Goal: Information Seeking & Learning: Learn about a topic

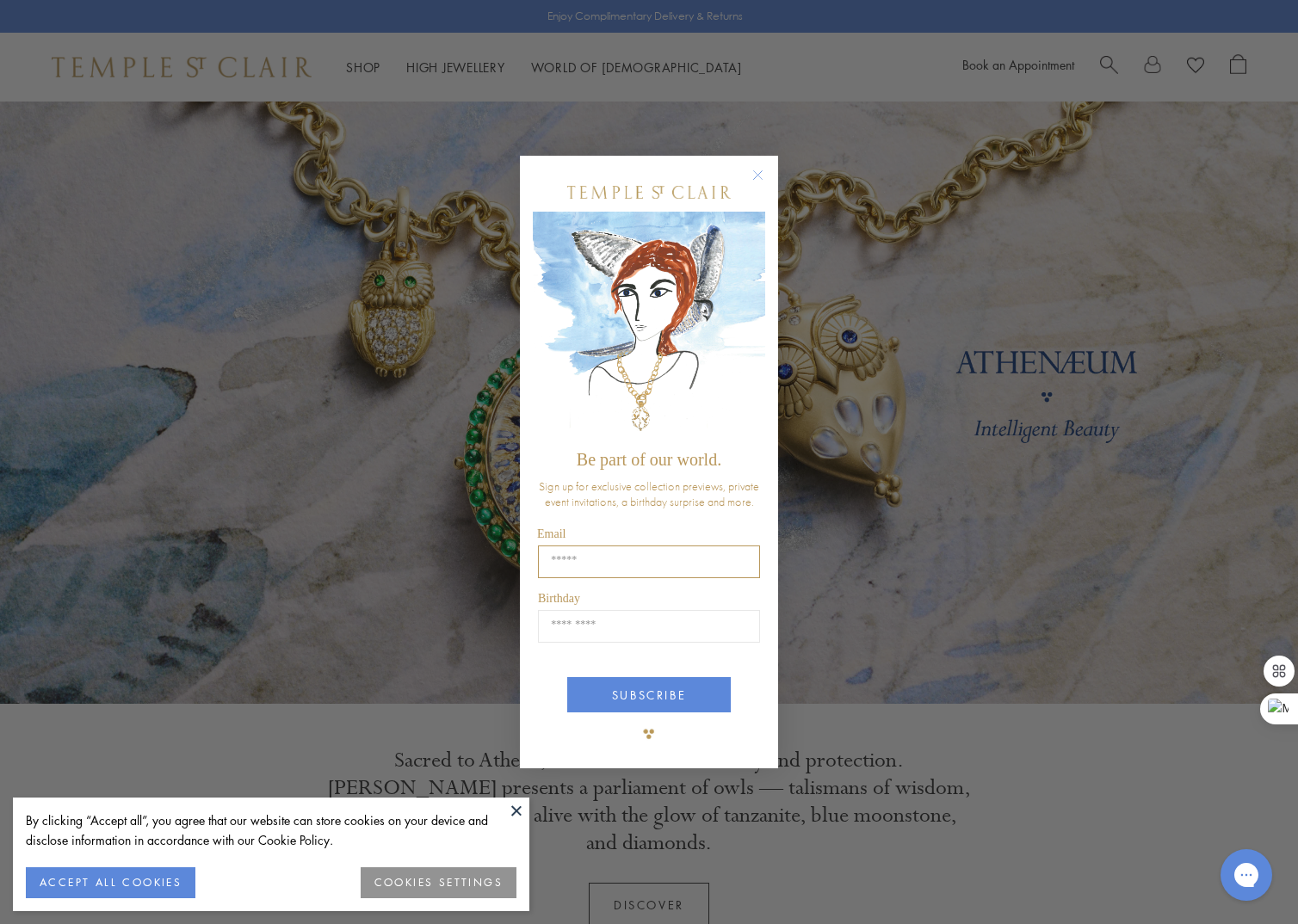
click at [581, 552] on input "Email" at bounding box center [649, 562] width 222 height 33
type input "**********"
click at [622, 620] on input "Birthday" at bounding box center [649, 626] width 222 height 33
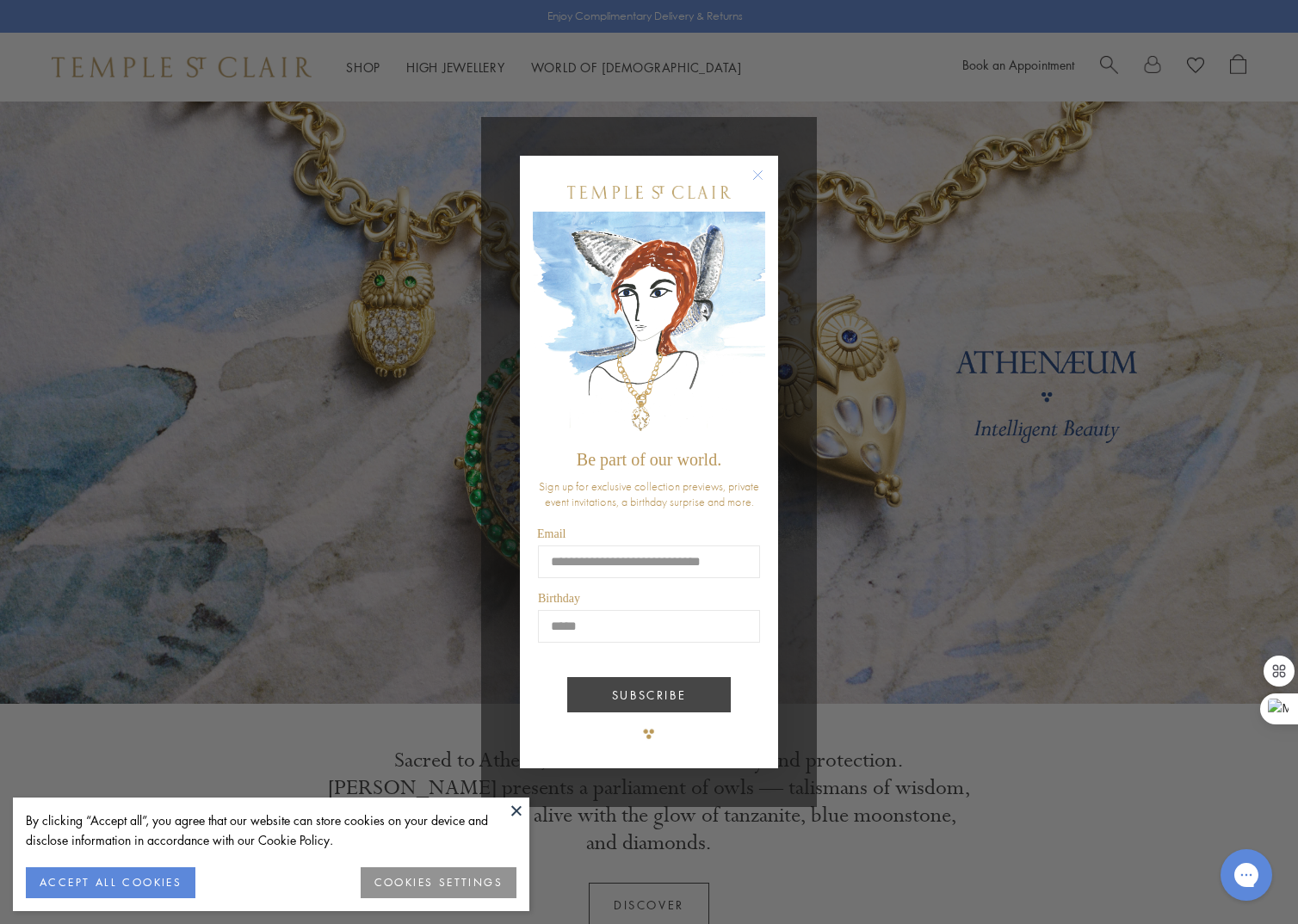
type input "*****"
click at [671, 686] on button "SUBSCRIBE" at bounding box center [648, 694] width 163 height 36
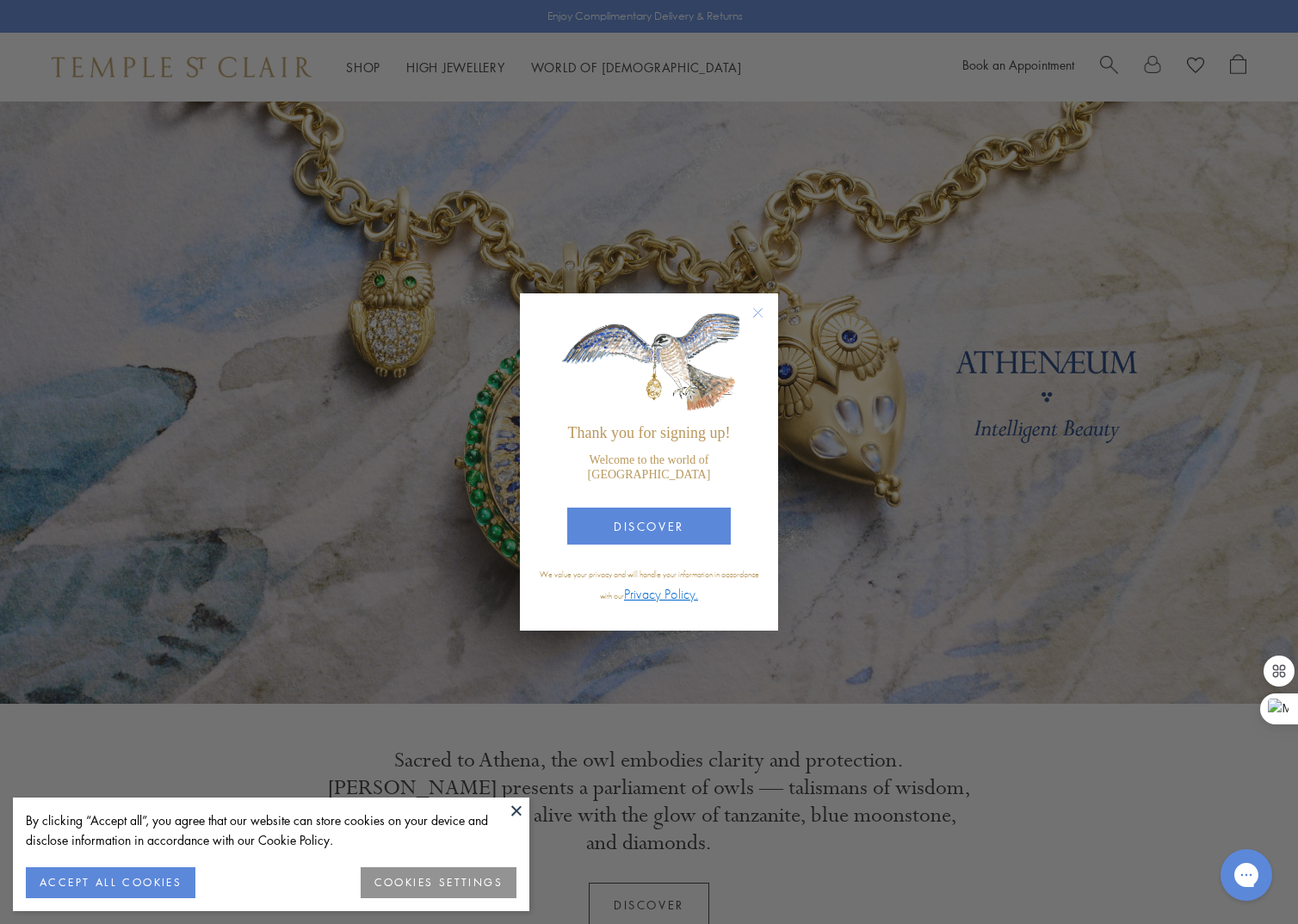
click at [135, 884] on button "ACCEPT ALL COOKIES" at bounding box center [110, 881] width 169 height 31
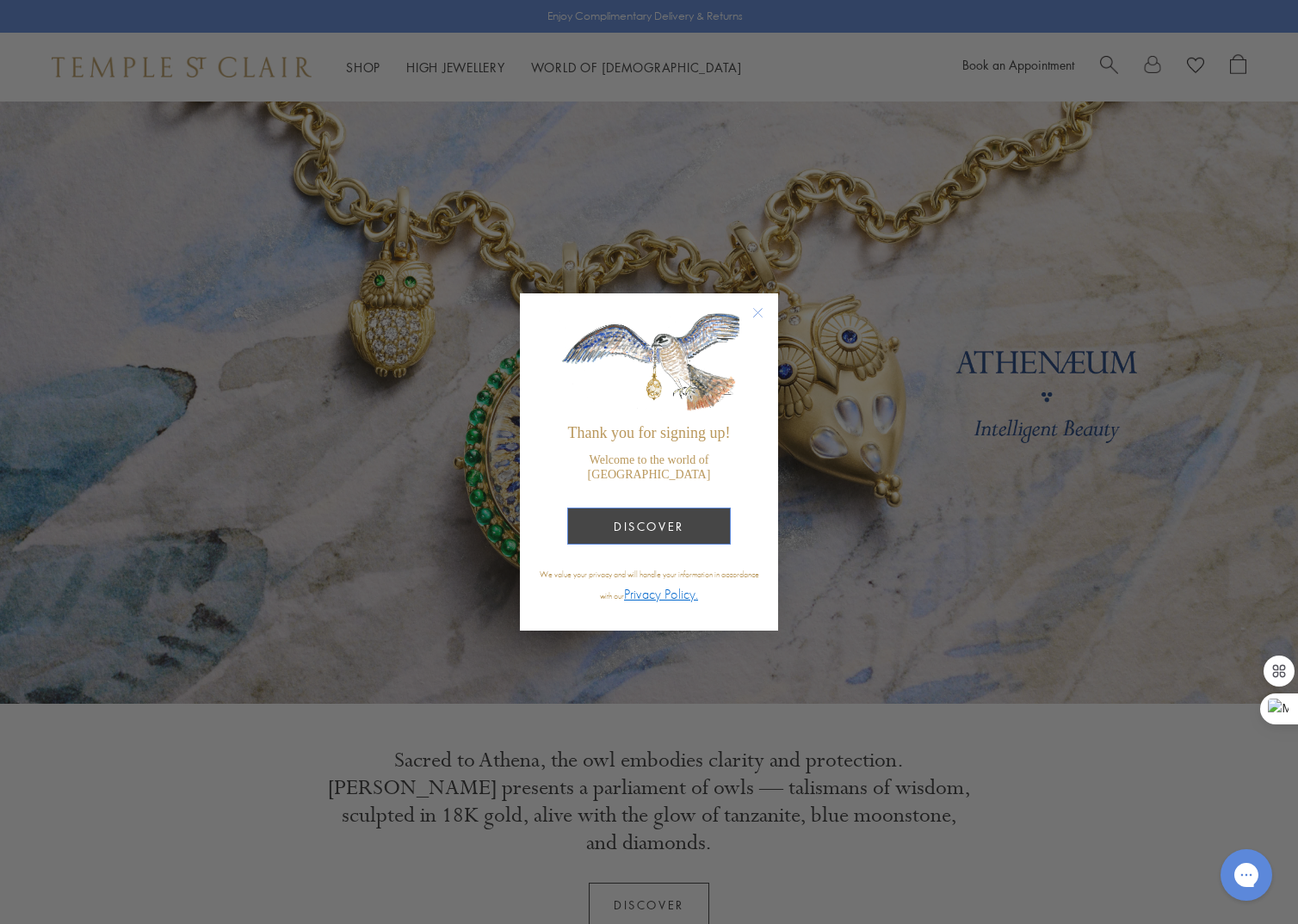
click at [662, 530] on button "DISCOVER" at bounding box center [648, 525] width 163 height 37
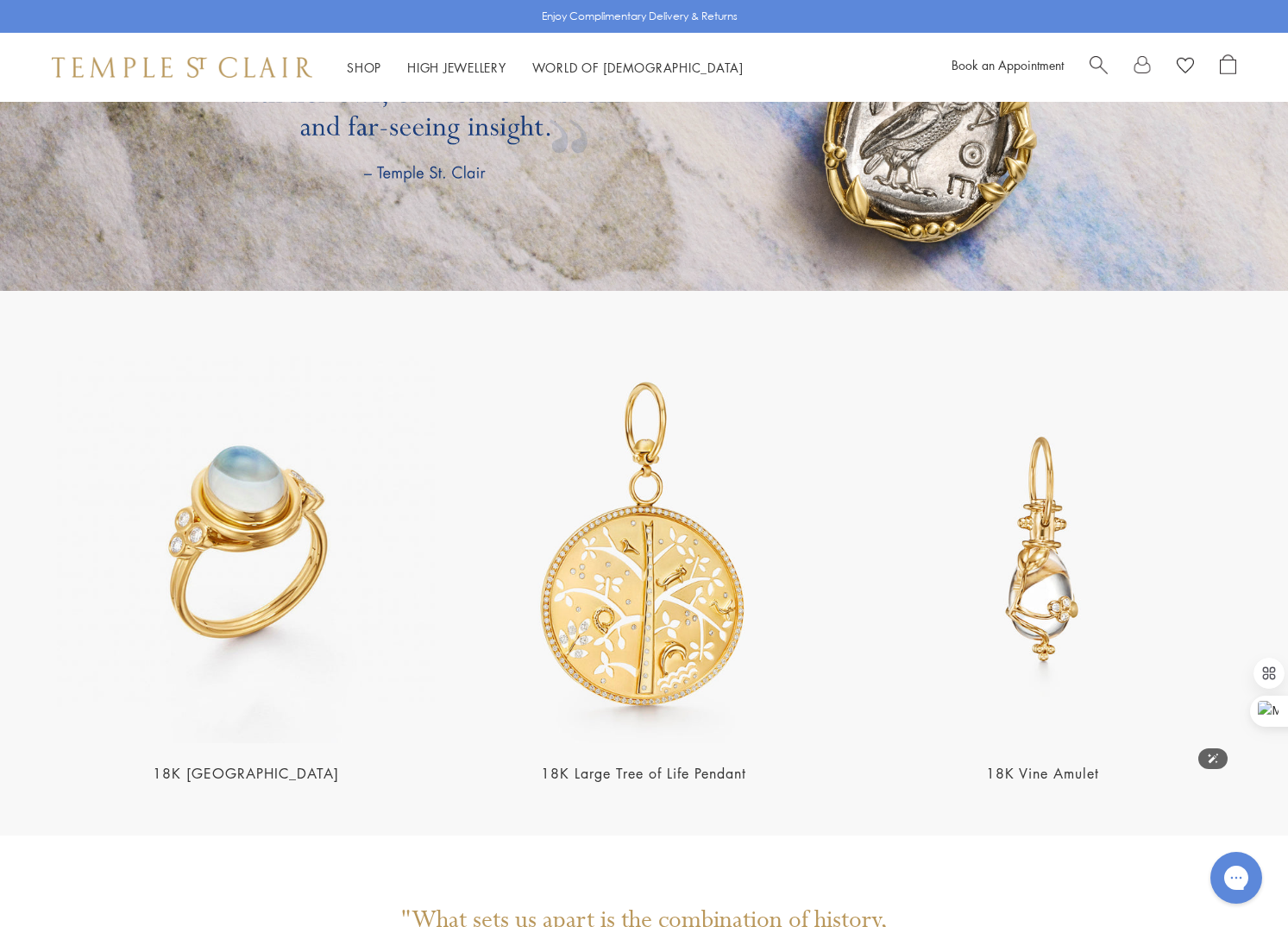
scroll to position [2933, 0]
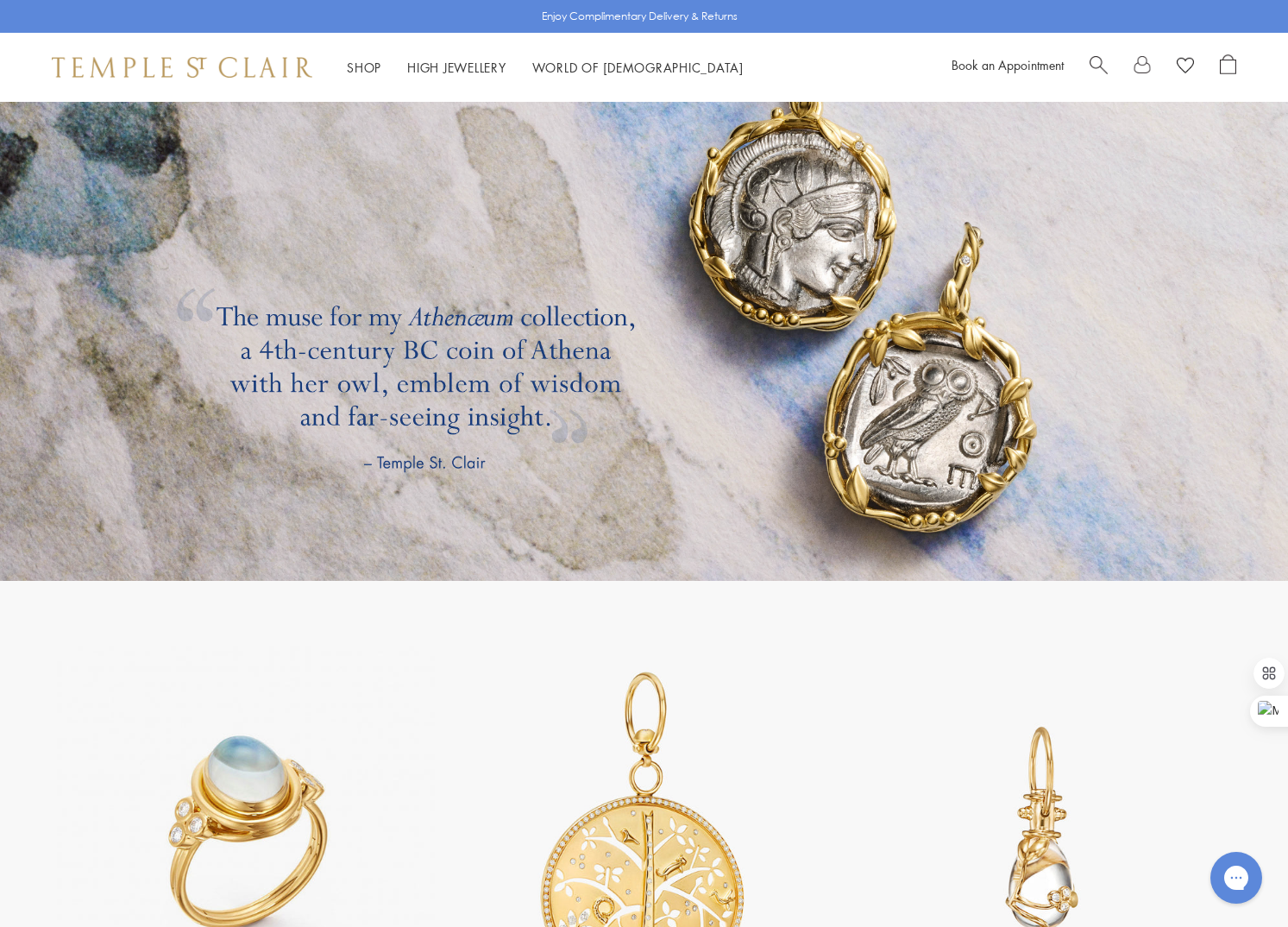
click at [886, 359] on link at bounding box center [644, 279] width 1288 height 604
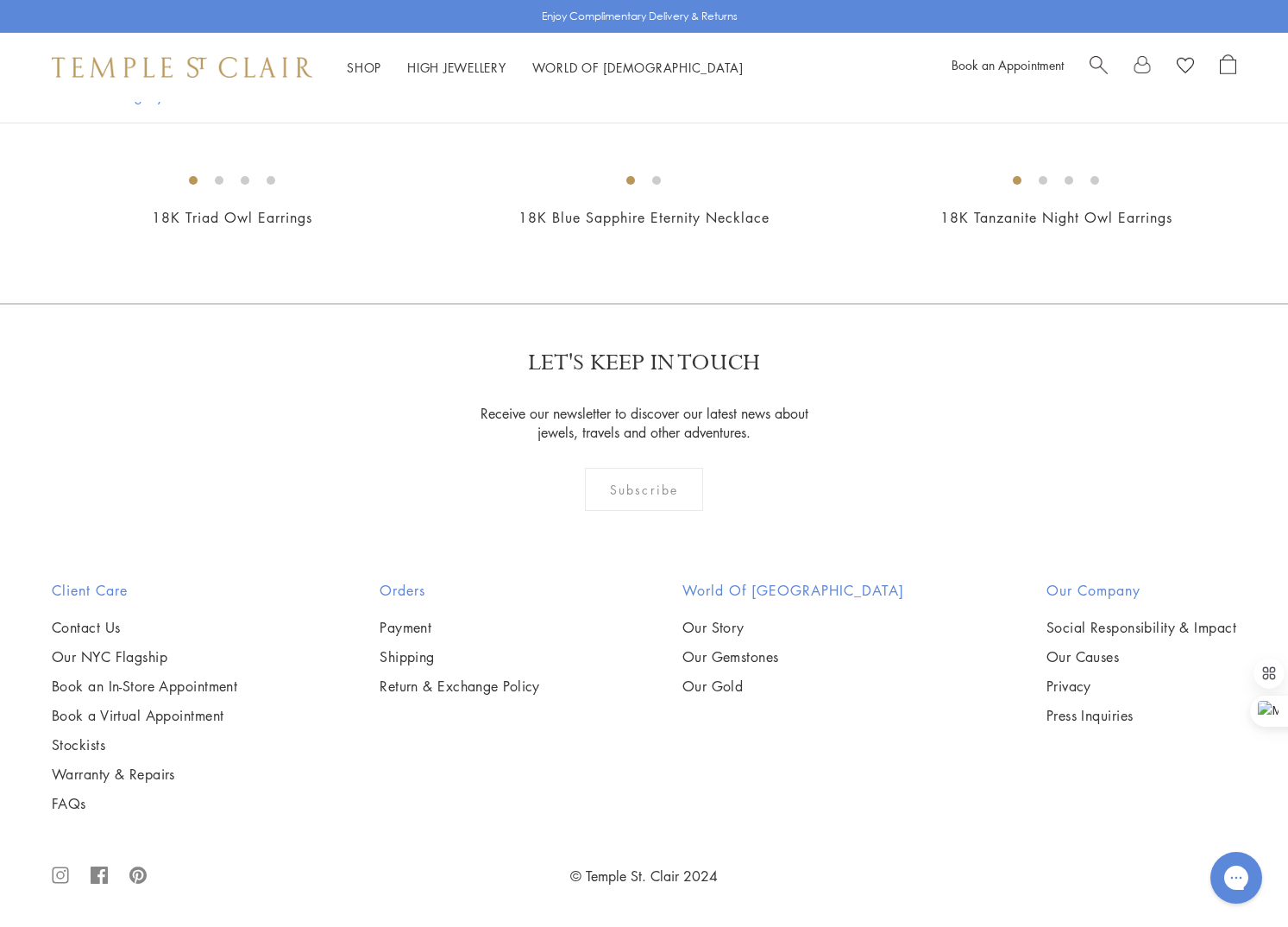
scroll to position [3106, 0]
click at [0, 0] on img at bounding box center [0, 0] width 0 height 0
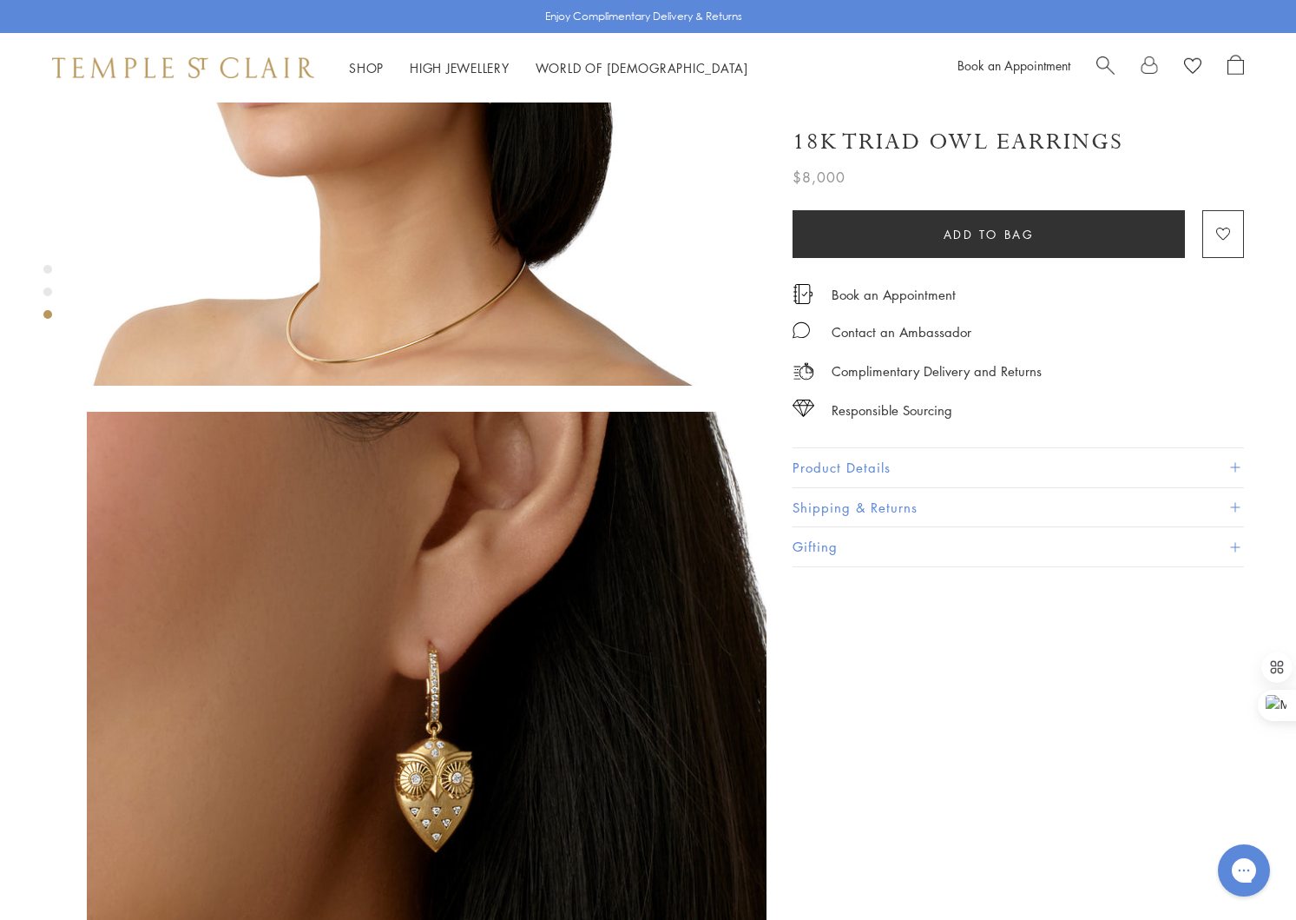
scroll to position [782, 0]
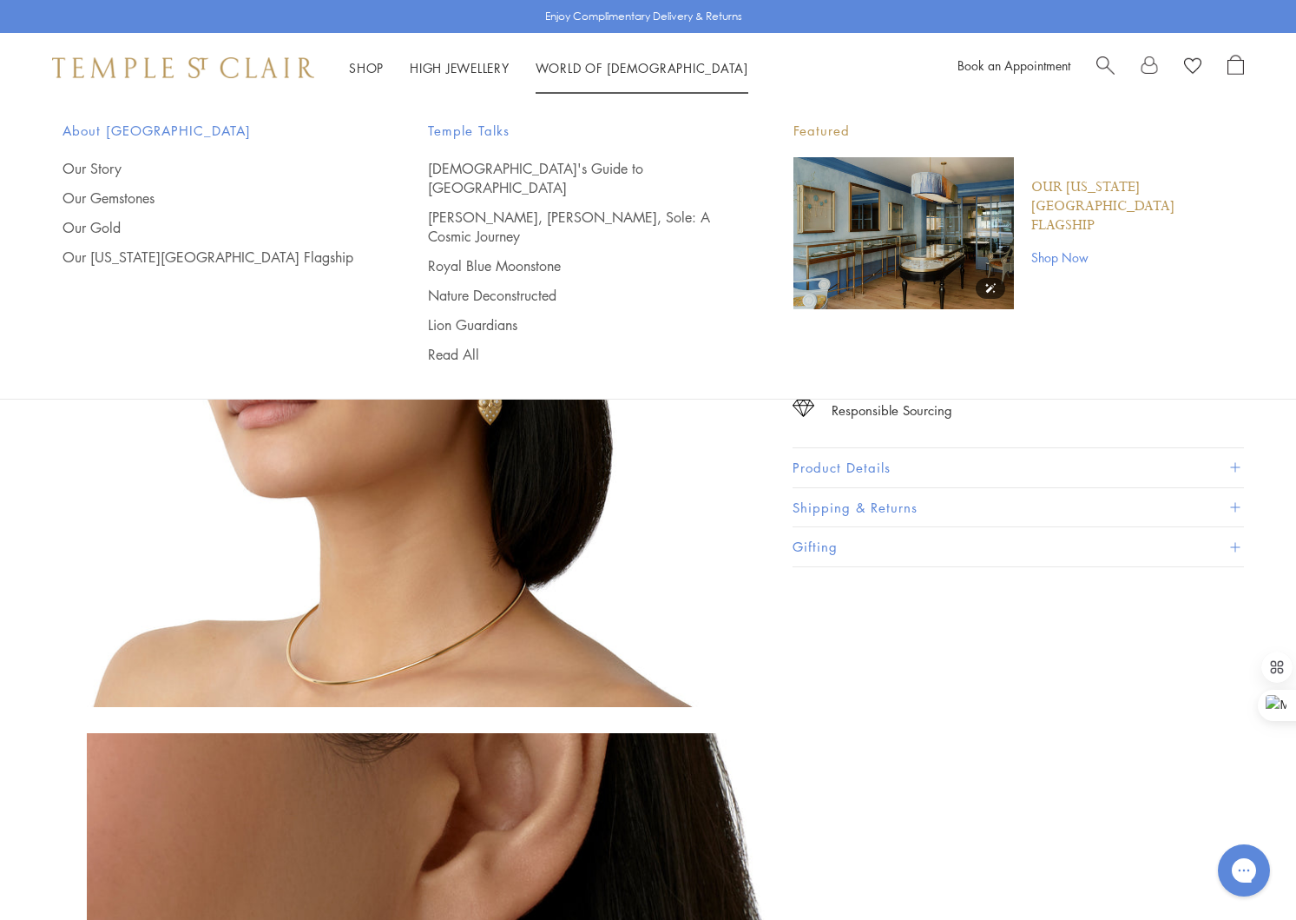
click at [870, 245] on img "Main navigation" at bounding box center [904, 233] width 221 height 152
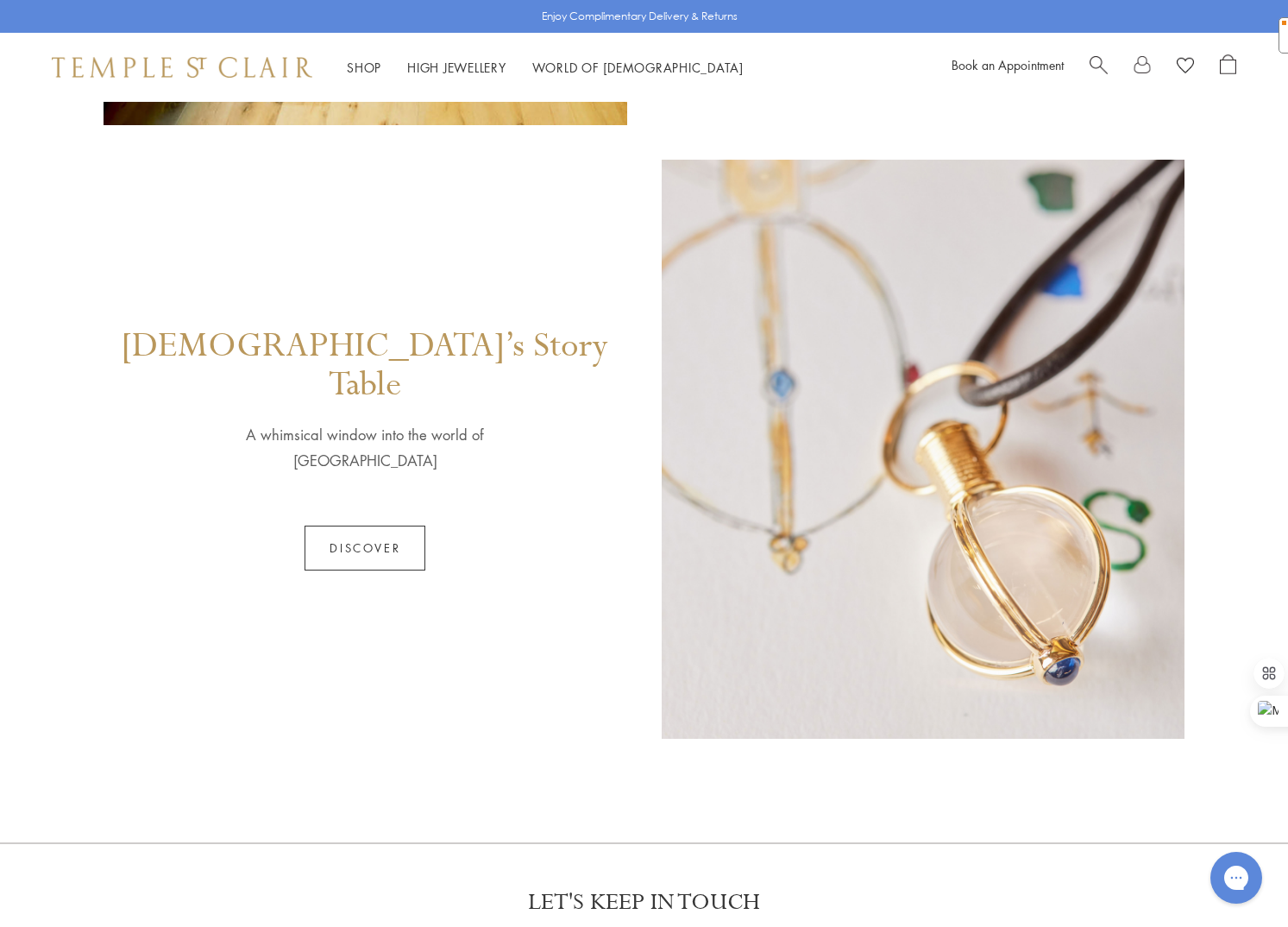
scroll to position [777, 0]
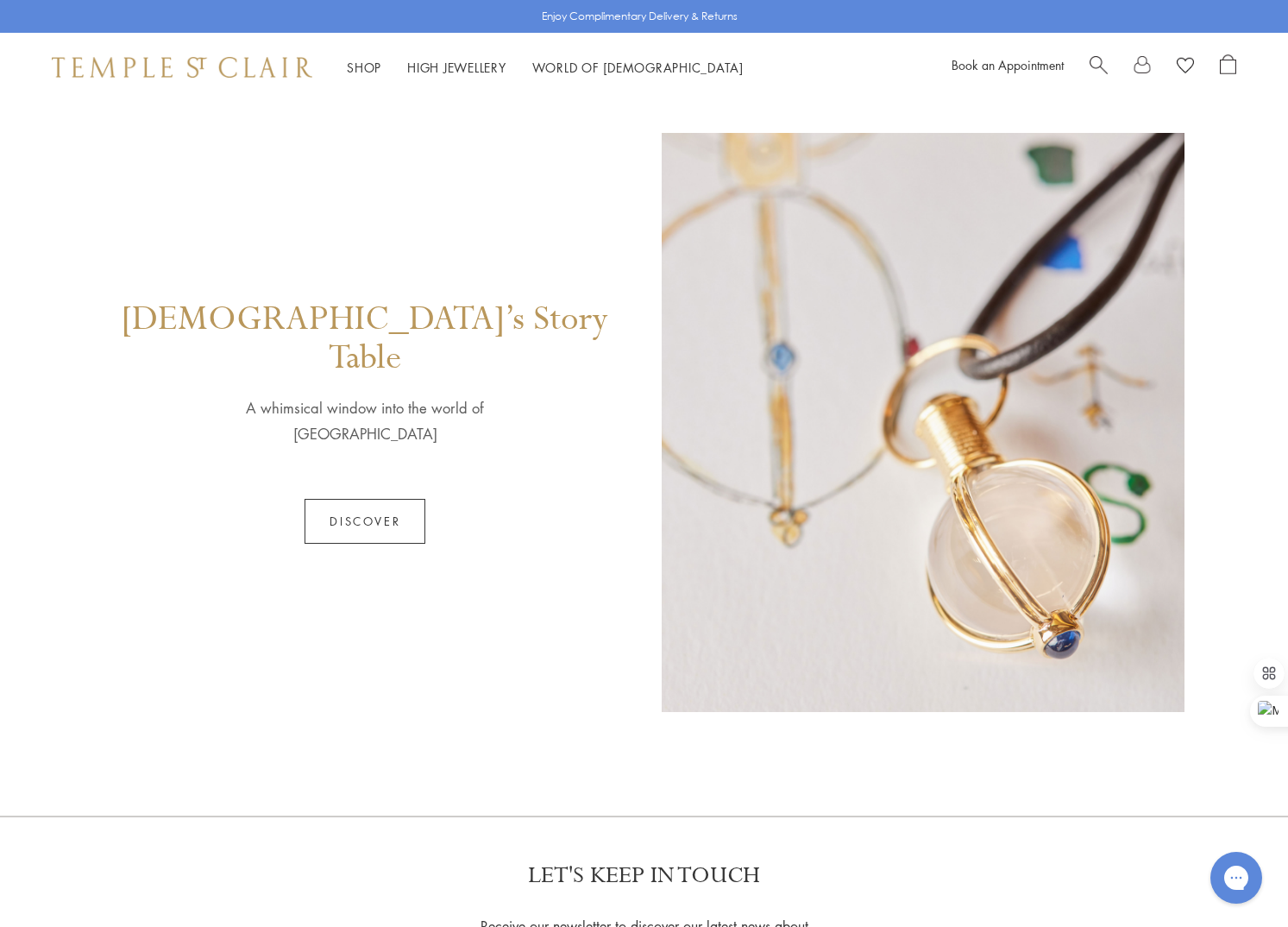
click at [337, 499] on link "Discover" at bounding box center [366, 521] width 121 height 45
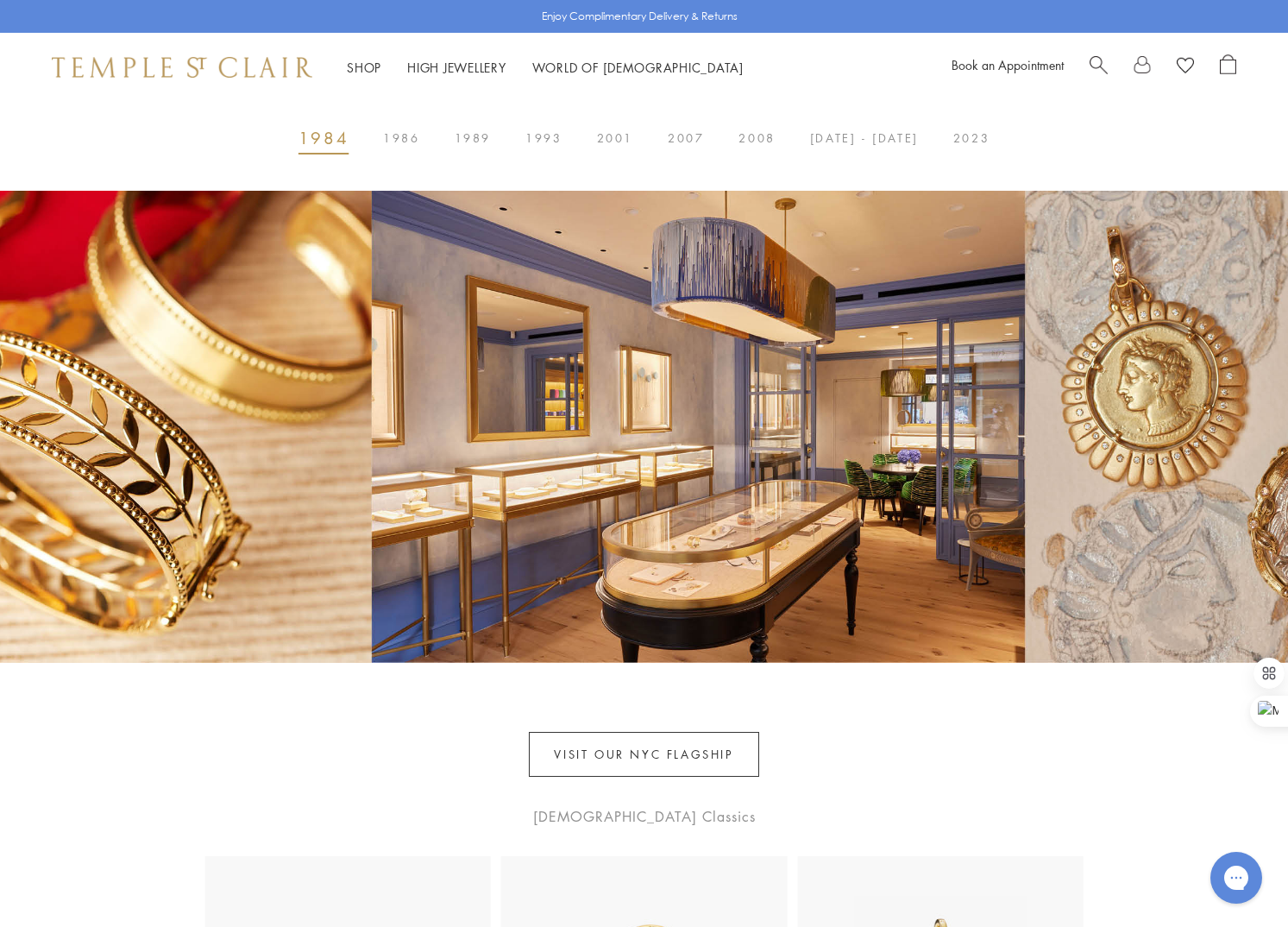
scroll to position [949, 0]
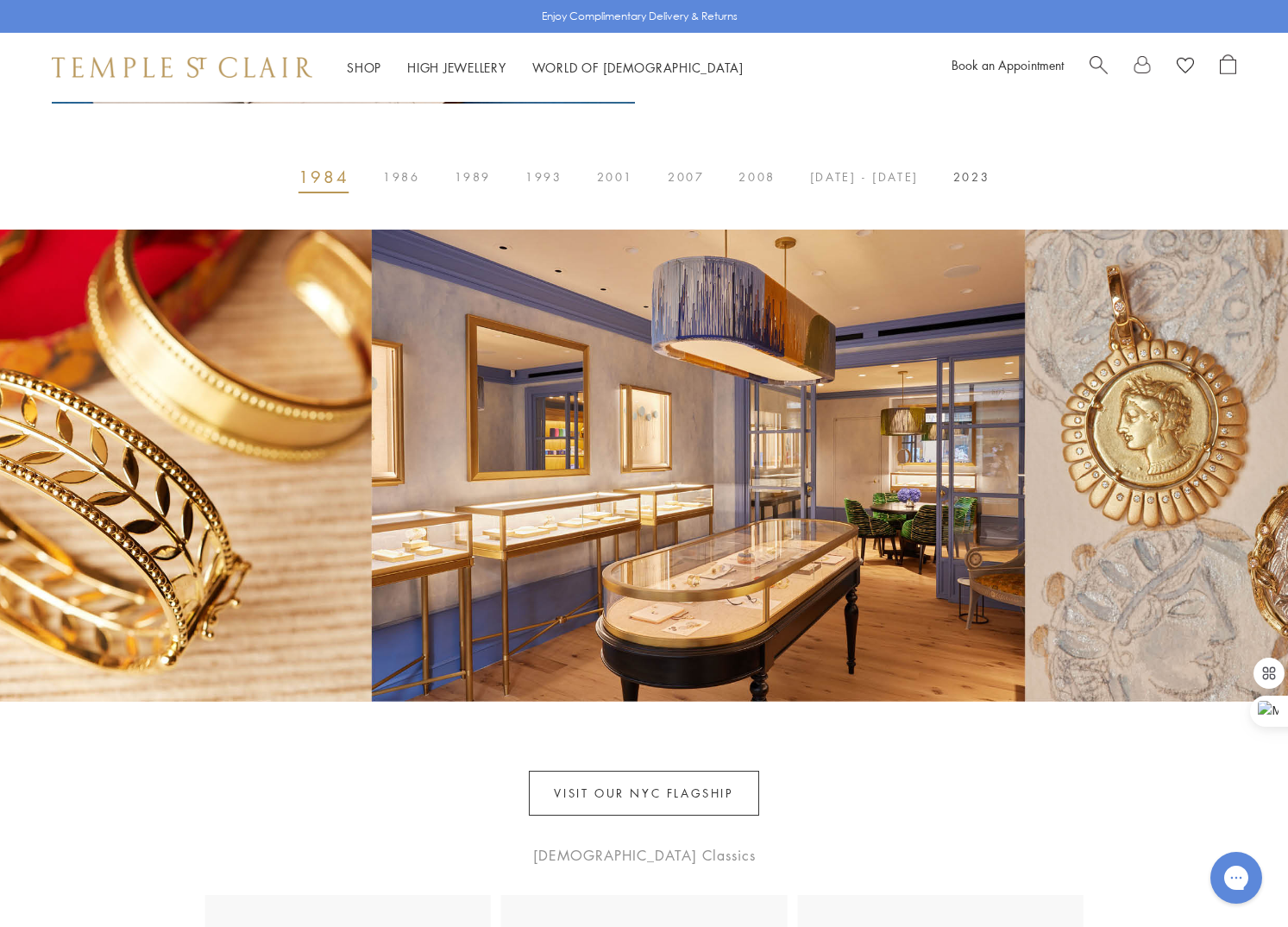
click at [960, 194] on button "2023" at bounding box center [971, 177] width 71 height 35
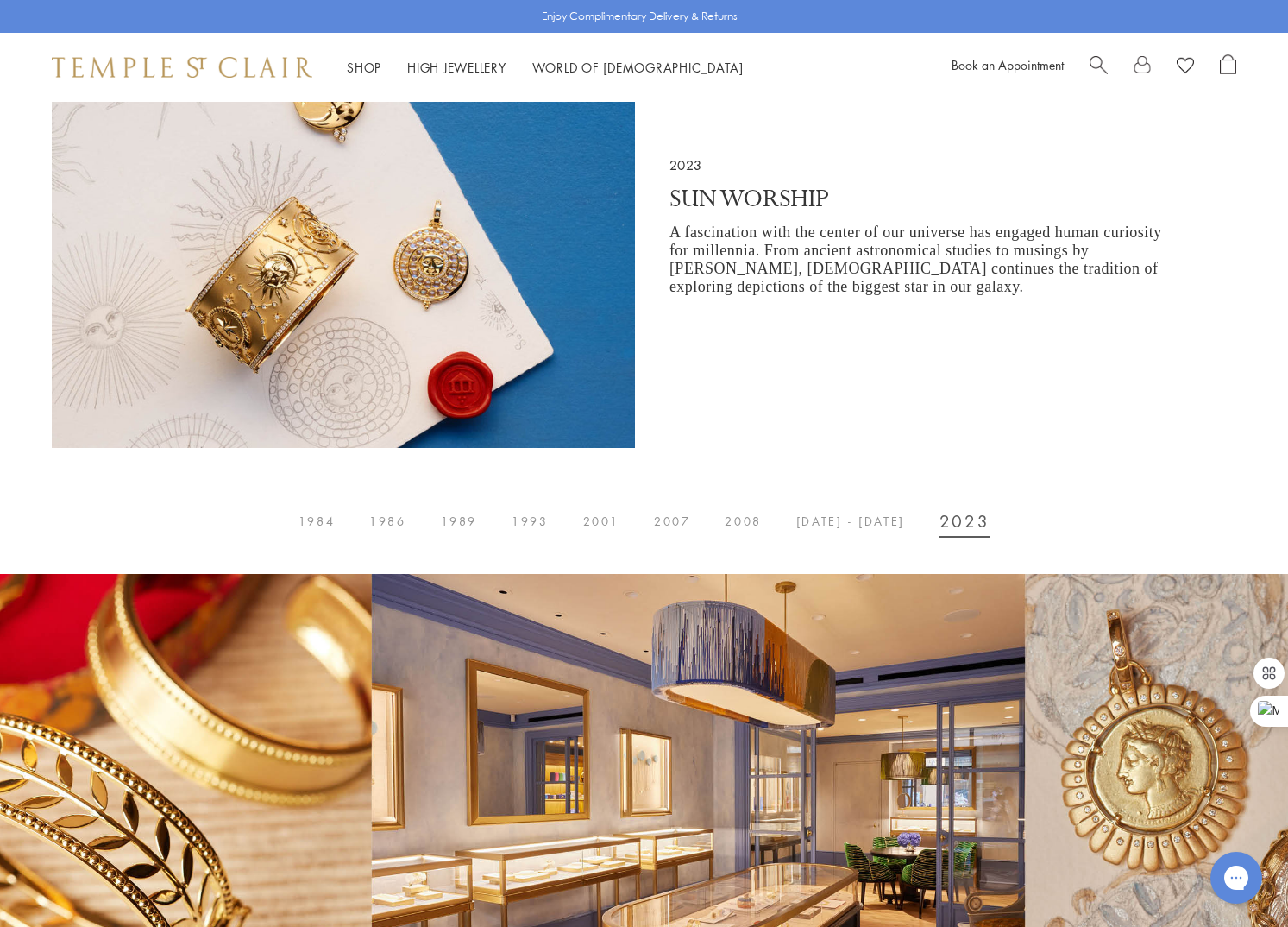
scroll to position [604, 0]
